Goal: Task Accomplishment & Management: Manage account settings

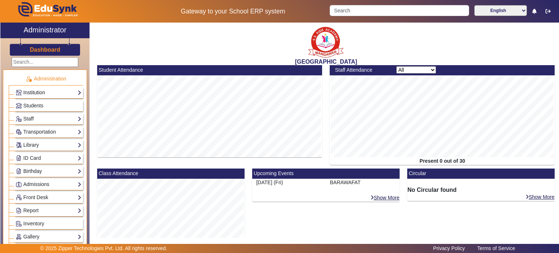
click at [69, 91] on link "Institution" at bounding box center [49, 92] width 66 height 8
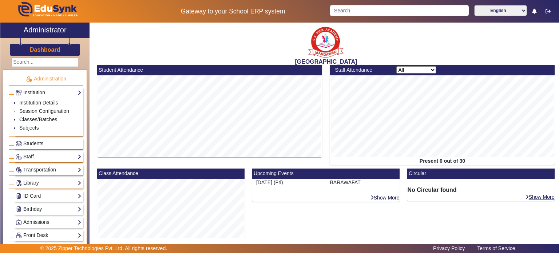
click at [38, 110] on link "Session Configuration" at bounding box center [44, 111] width 50 height 6
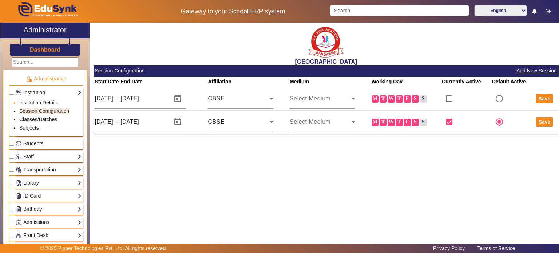
click at [39, 102] on link "Institution Details" at bounding box center [38, 103] width 39 height 6
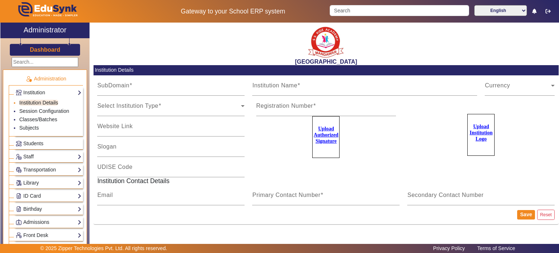
type input "sska"
type input "[GEOGRAPHIC_DATA]"
type input "08110406041"
type input "RJDSA33231"
type input "[EMAIL_ADDRESS][DOMAIN_NAME]"
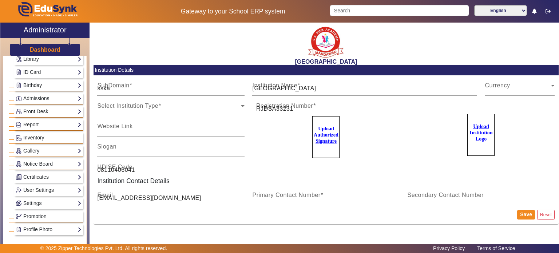
scroll to position [125, 0]
click at [45, 200] on link "Settings" at bounding box center [49, 202] width 66 height 8
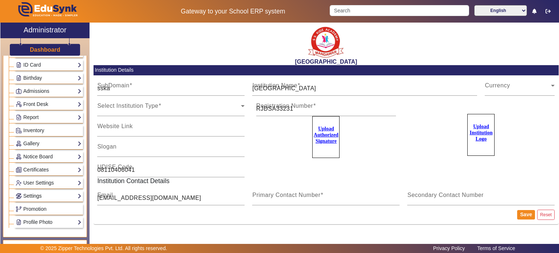
scroll to position [132, 0]
click at [52, 195] on link "Settings" at bounding box center [49, 195] width 66 height 8
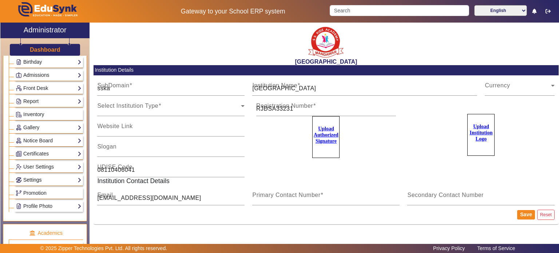
scroll to position [147, 0]
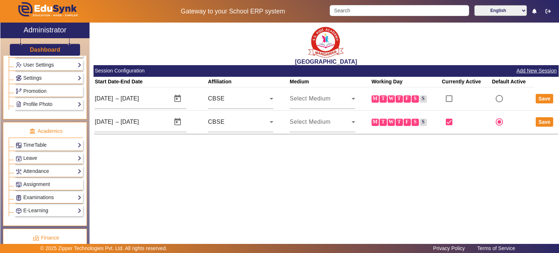
scroll to position [211, 0]
click at [63, 170] on link "Attendance" at bounding box center [49, 171] width 66 height 8
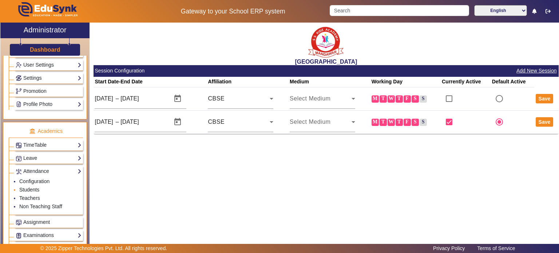
click at [35, 187] on link "Students" at bounding box center [29, 190] width 20 height 6
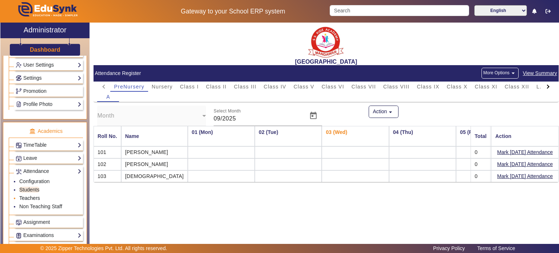
click at [33, 195] on link "Teachers" at bounding box center [29, 198] width 21 height 6
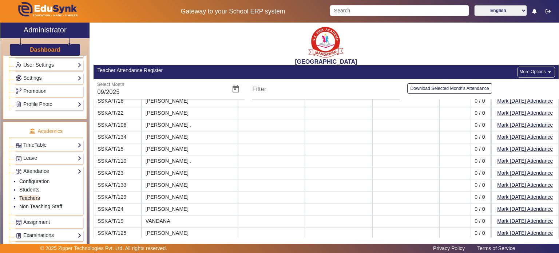
scroll to position [11, 0]
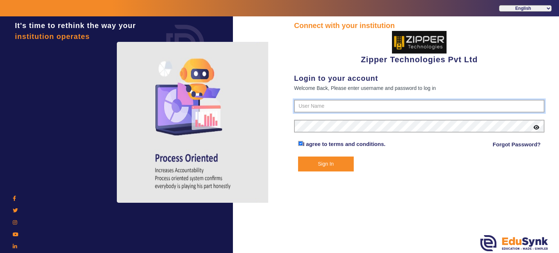
click at [307, 104] on input "text" at bounding box center [419, 106] width 251 height 13
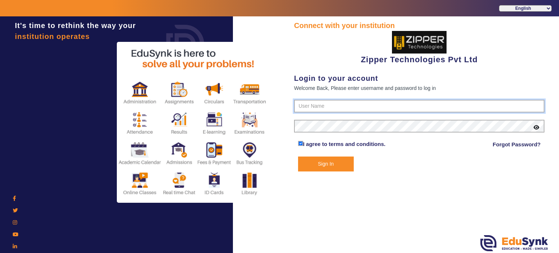
type input "1008790000"
click at [298, 157] on button "Sign In" at bounding box center [326, 164] width 56 height 15
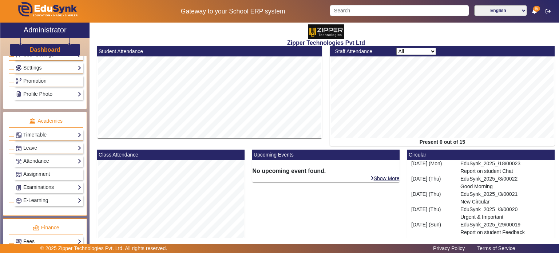
scroll to position [222, 0]
click at [48, 157] on link "Attendance" at bounding box center [49, 160] width 66 height 8
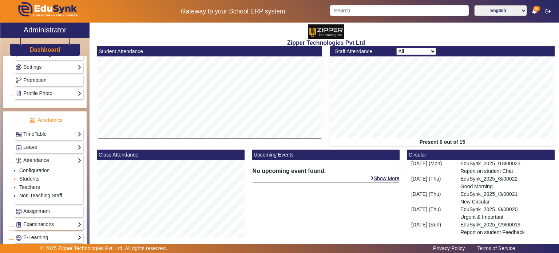
click at [35, 176] on link "Students" at bounding box center [29, 179] width 20 height 6
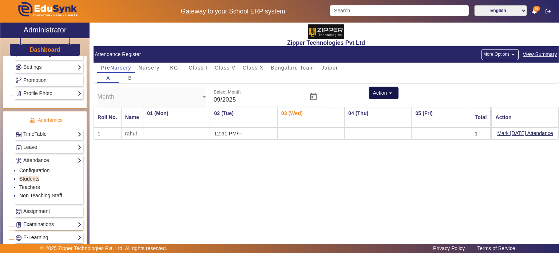
click at [376, 93] on button "Action arrow_drop_down" at bounding box center [384, 93] width 30 height 12
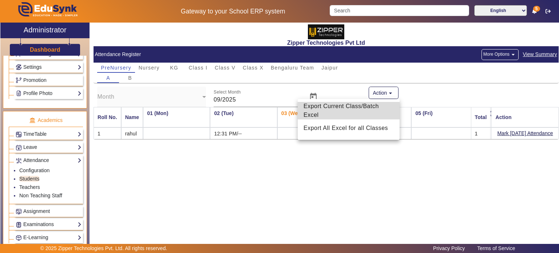
click at [358, 104] on span "Export Current Class/Batch Excel" at bounding box center [349, 110] width 90 height 17
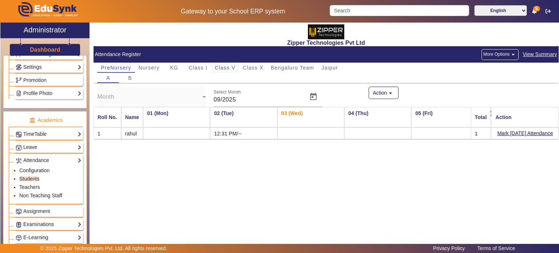
click at [226, 69] on span "Class V" at bounding box center [225, 67] width 21 height 5
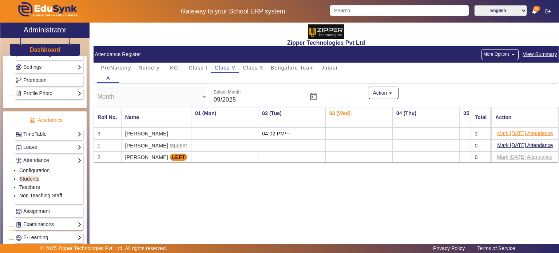
click at [521, 132] on button "Mark [DATE] Attendance" at bounding box center [525, 133] width 57 height 9
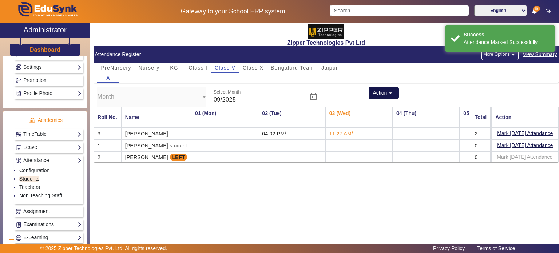
click at [380, 91] on button "Action arrow_drop_down" at bounding box center [384, 93] width 30 height 12
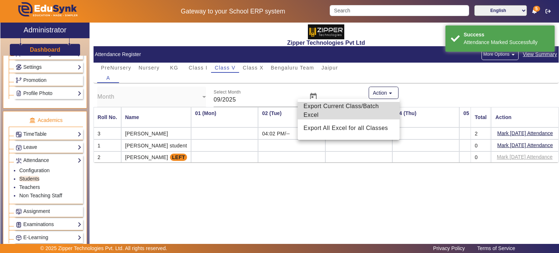
click at [366, 109] on span "Export Current Class/Batch Excel" at bounding box center [349, 110] width 90 height 17
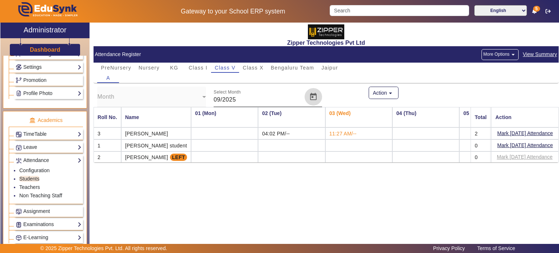
click at [312, 98] on span "Open calendar" at bounding box center [313, 96] width 17 height 17
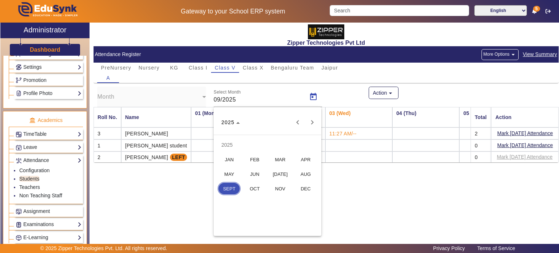
click at [297, 169] on span "AUG" at bounding box center [305, 173] width 23 height 13
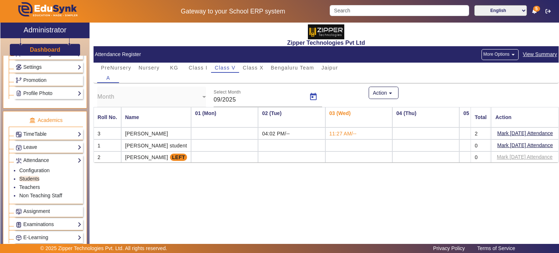
type input "08/2025"
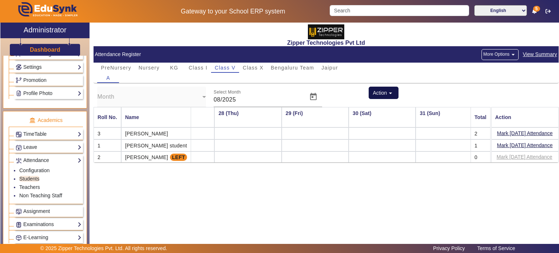
click at [394, 90] on mat-icon "arrow_drop_down" at bounding box center [390, 93] width 7 height 7
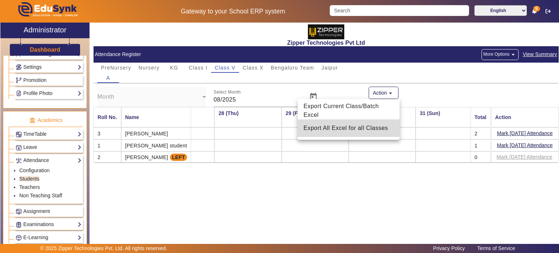
click at [352, 131] on span "Export All Excel for all Classes" at bounding box center [349, 128] width 90 height 9
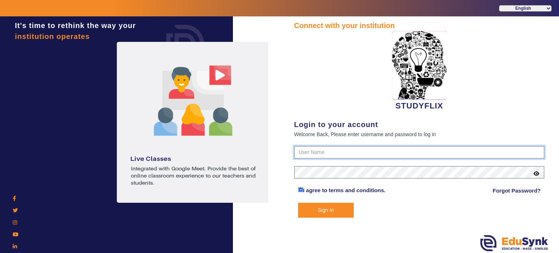
click at [319, 153] on input "text" at bounding box center [419, 152] width 251 height 13
type input "6354922771"
click at [298, 203] on button "Sign In" at bounding box center [326, 210] width 56 height 15
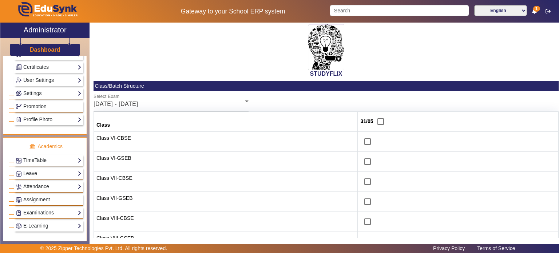
scroll to position [219, 0]
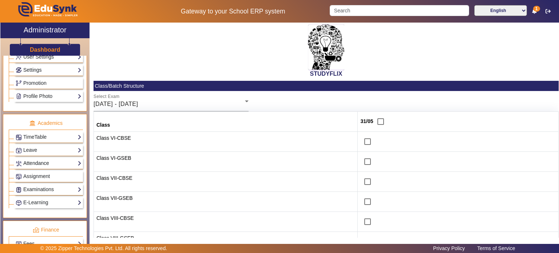
click at [45, 162] on link "Attendance" at bounding box center [49, 163] width 66 height 8
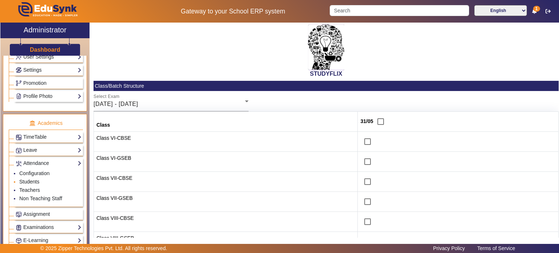
click at [36, 179] on link "Students" at bounding box center [29, 182] width 20 height 6
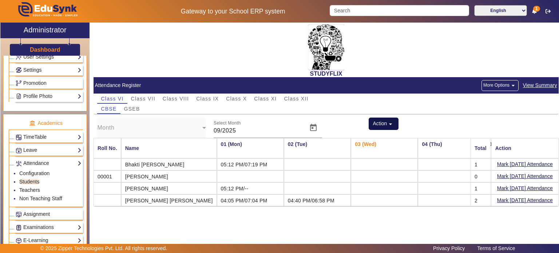
click at [377, 126] on button "Action arrow_drop_down" at bounding box center [384, 124] width 30 height 12
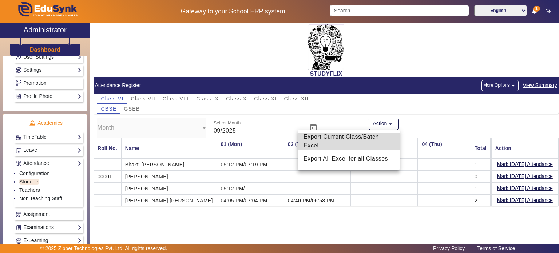
click at [362, 138] on span "Export Current Class/Batch Excel" at bounding box center [349, 141] width 90 height 17
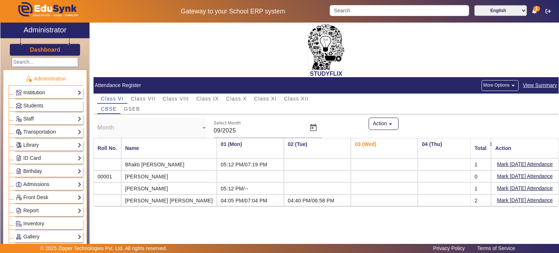
click at [51, 93] on link "Institution" at bounding box center [49, 92] width 66 height 8
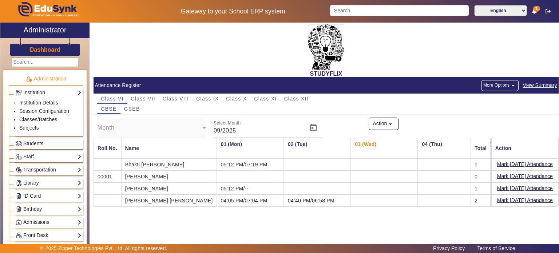
click at [39, 102] on link "Institution Details" at bounding box center [38, 103] width 39 height 6
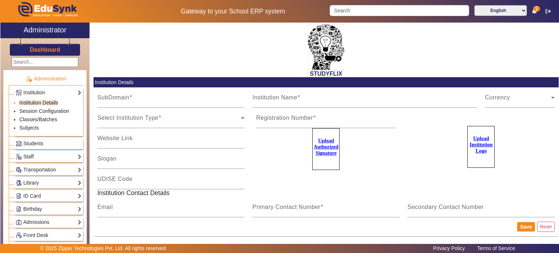
type input "StudyflixGJ"
type input "STUDYFLIX"
type input "Centre of Excellence"
type input "[EMAIL_ADDRESS][PERSON_NAME][DOMAIN_NAME]"
type input "6354922771"
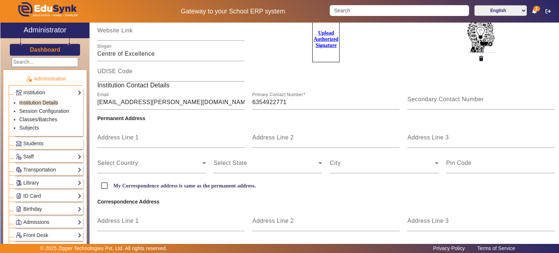
scroll to position [107, 0]
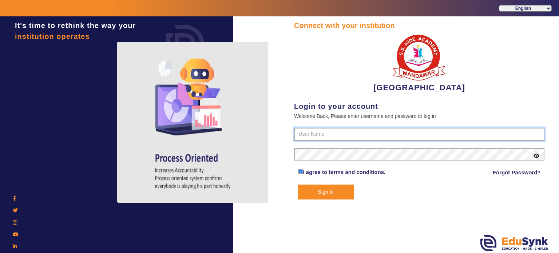
click at [299, 129] on input "text" at bounding box center [419, 134] width 251 height 13
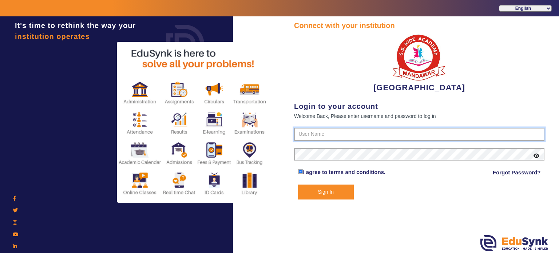
type input "9928895959"
click at [298, 185] on button "Sign In" at bounding box center [326, 192] width 56 height 15
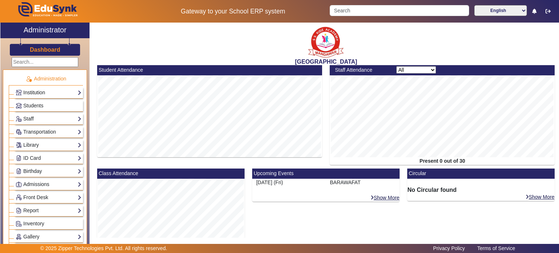
click at [64, 94] on link "Institution" at bounding box center [49, 92] width 66 height 8
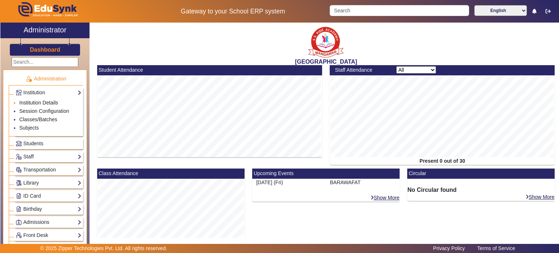
click at [49, 102] on link "Institution Details" at bounding box center [38, 103] width 39 height 6
